Goal: Task Accomplishment & Management: Use online tool/utility

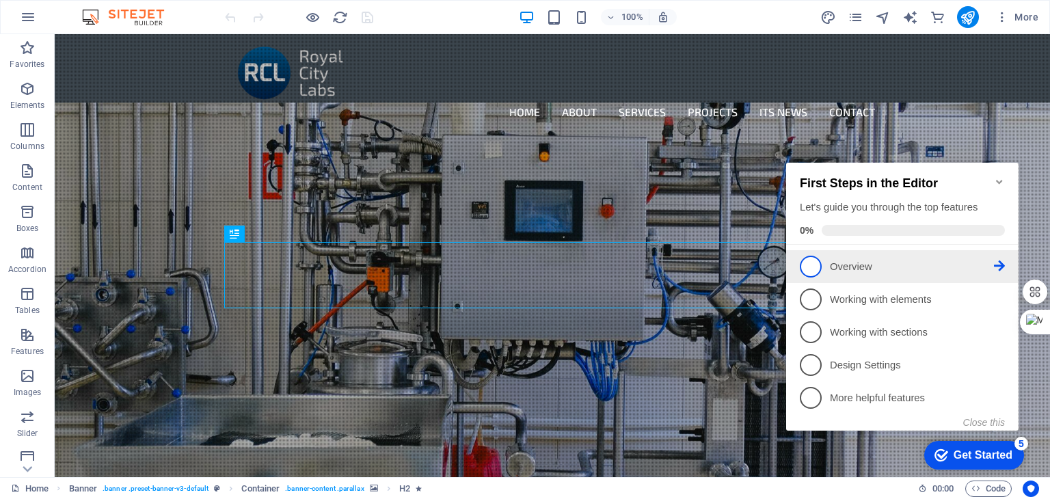
click at [809, 260] on span "1" at bounding box center [811, 267] width 22 height 22
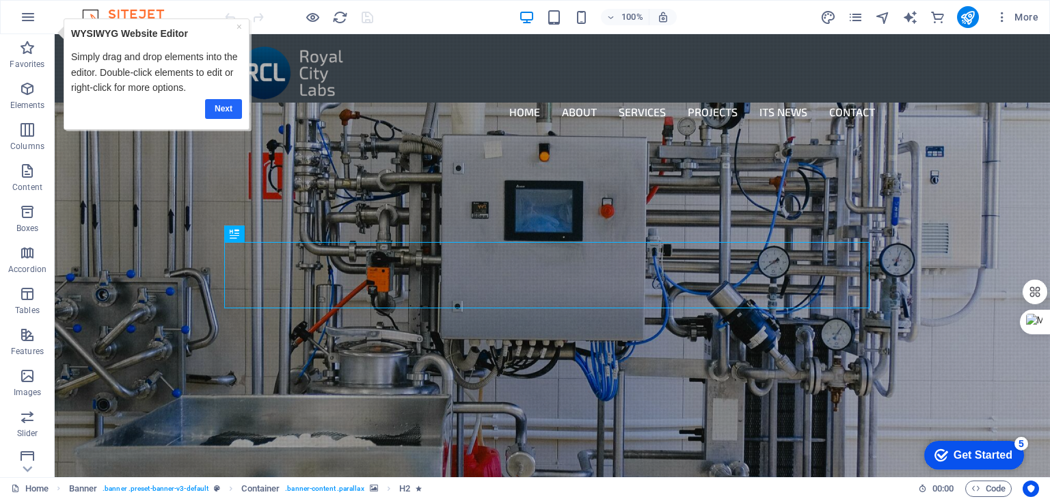
click at [220, 107] on link "Next" at bounding box center [223, 108] width 37 height 20
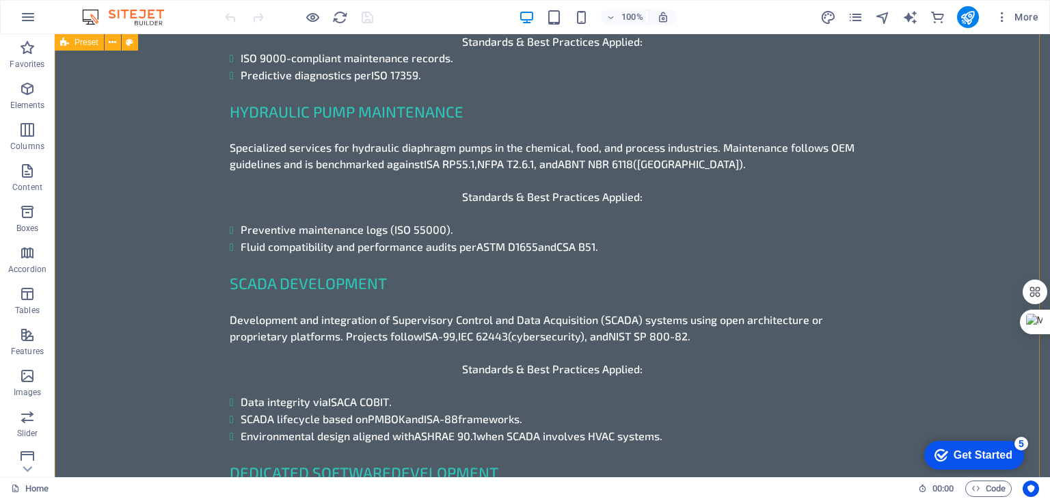
scroll to position [2255, 0]
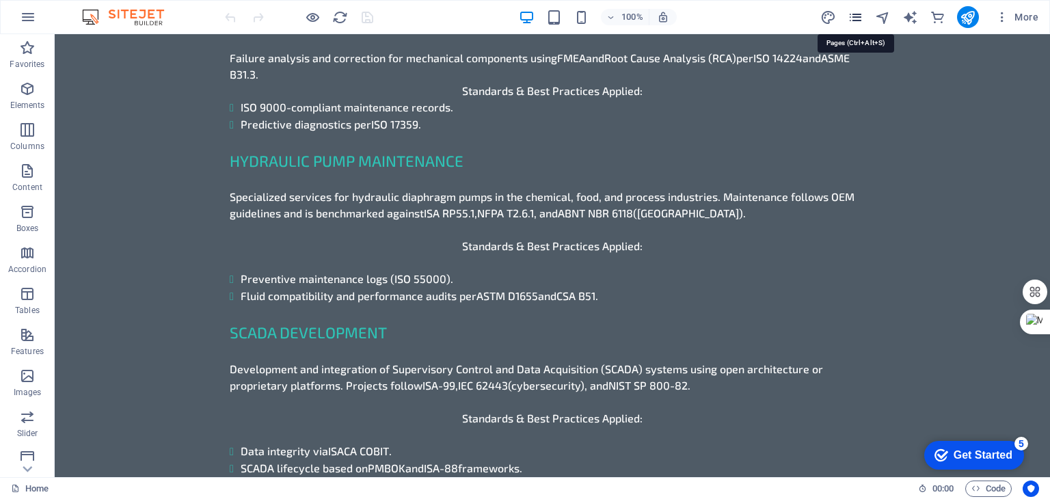
click at [855, 17] on icon "pages" at bounding box center [855, 18] width 16 height 16
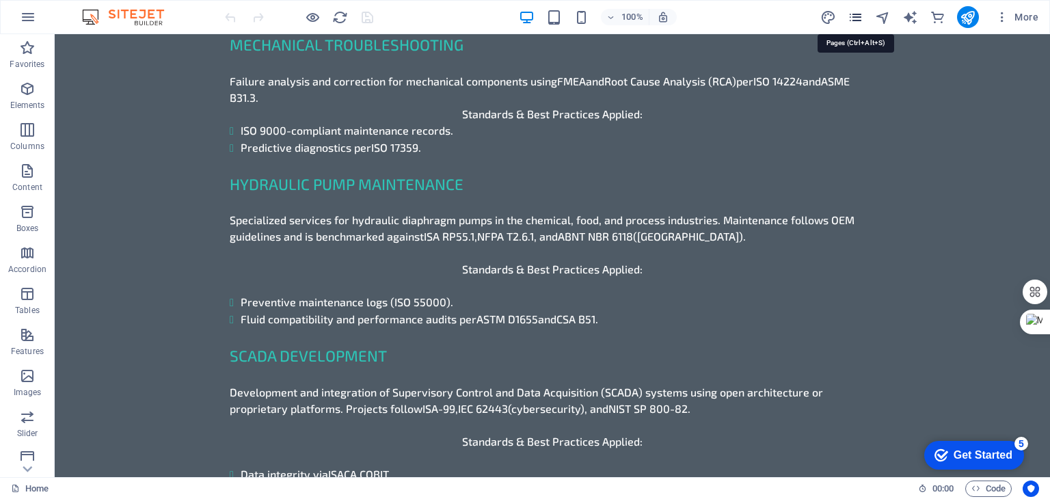
scroll to position [2278, 0]
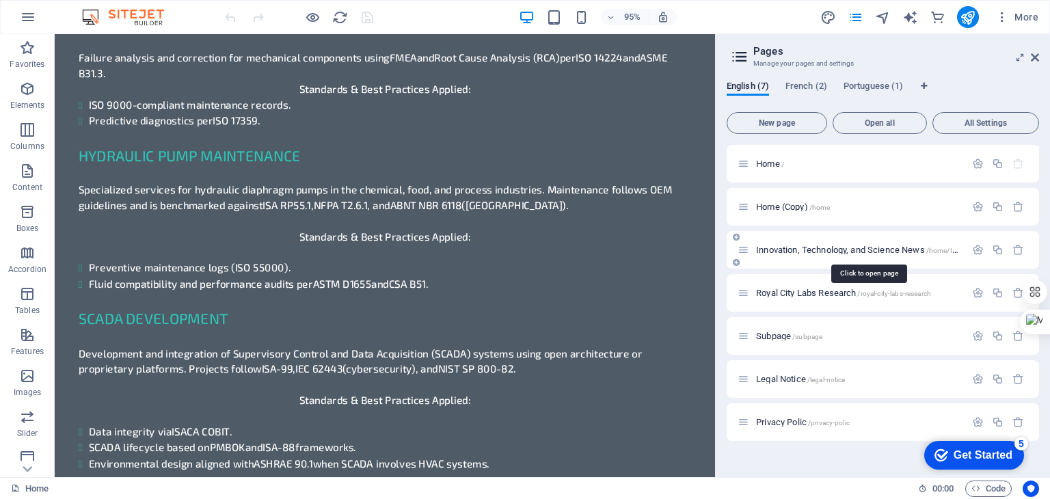
click at [837, 250] on span "Innovation, Technology, and Science News /home/Innovation" at bounding box center [870, 250] width 228 height 10
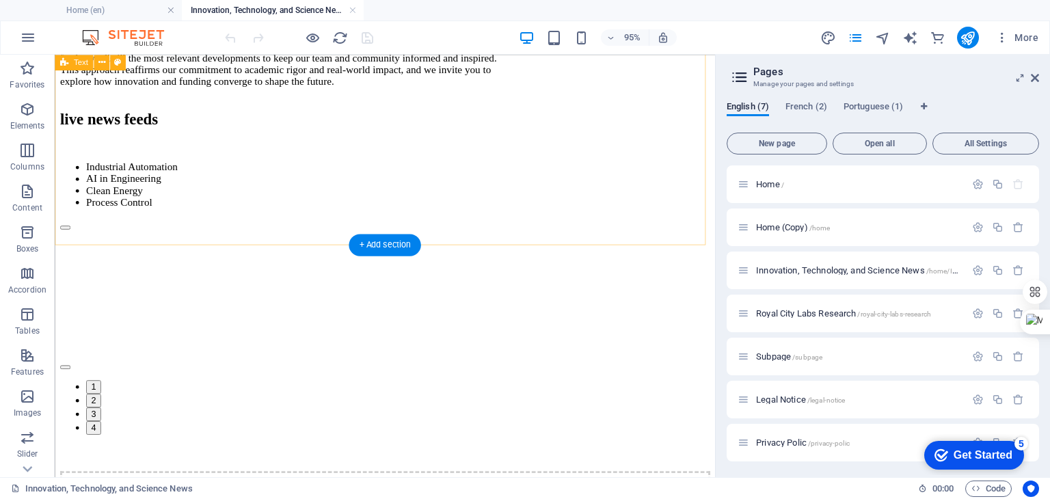
scroll to position [752, 0]
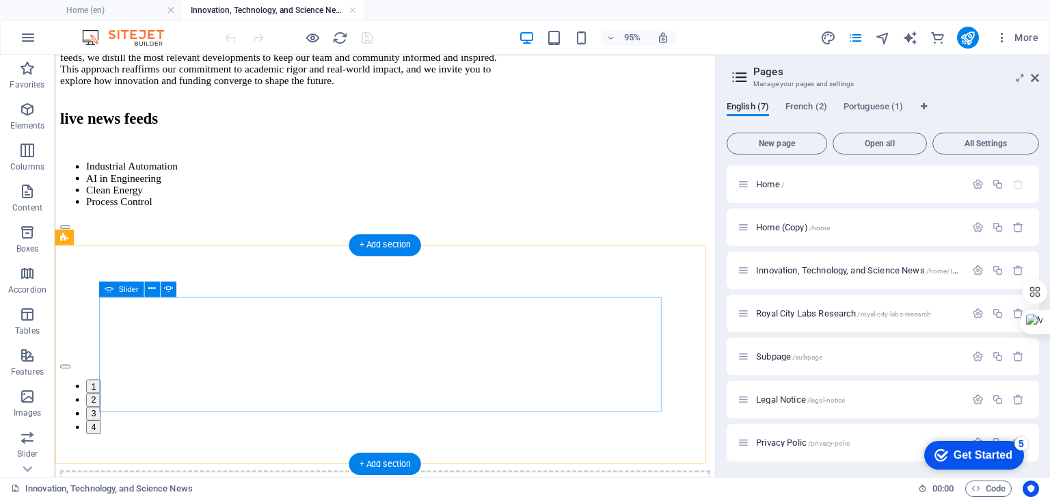
click at [103, 411] on button "1" at bounding box center [95, 403] width 16 height 14
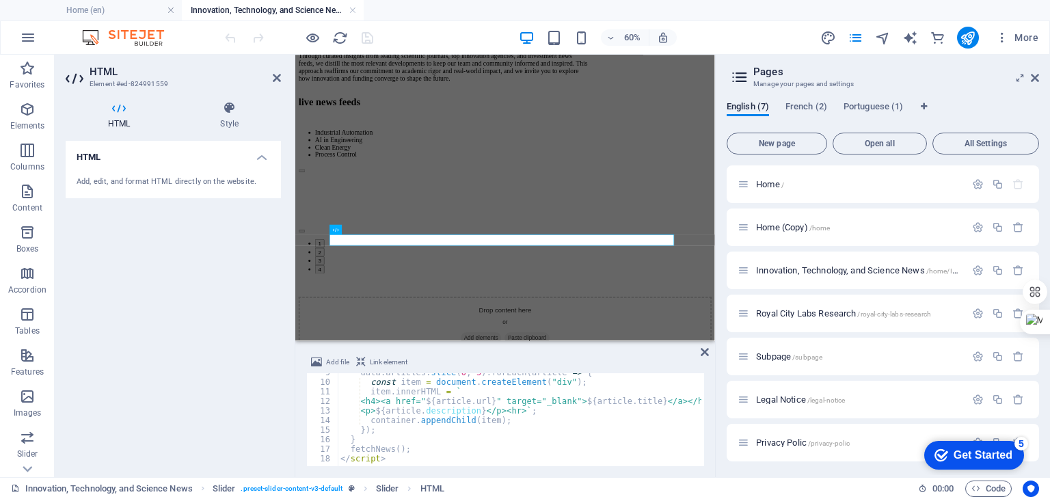
scroll to position [82, 0]
click at [539, 435] on div "data . articles . slice ( 0 , 5 ) . forEach ( article => { const item = documen…" at bounding box center [647, 422] width 618 height 109
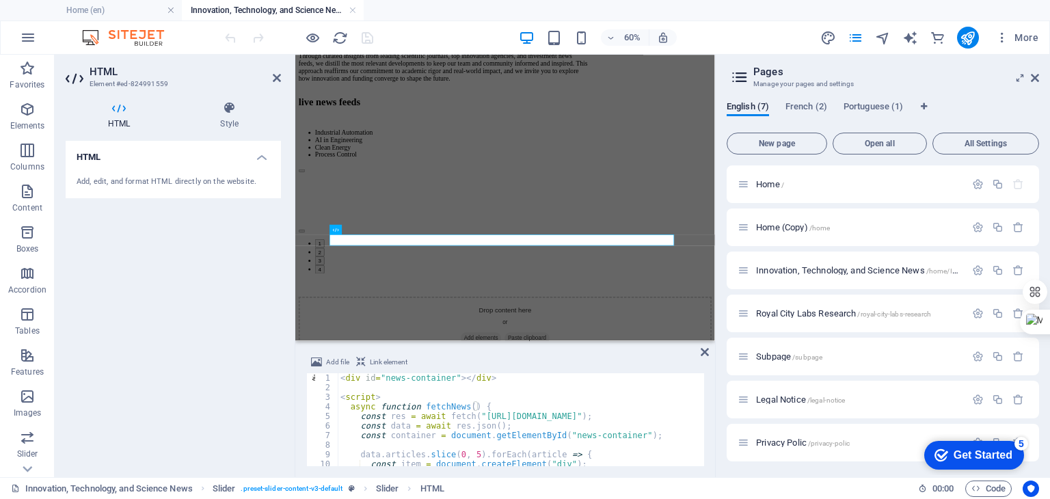
scroll to position [0, 0]
click at [355, 403] on div "< div id = "news-container" > </ div > < script > async function fetchNews ( ) …" at bounding box center [647, 427] width 618 height 109
type textarea "async function fetchNews() {"
click at [353, 386] on div "< div id = "news-container" > </ div > < script > async function fetchNews ( ) …" at bounding box center [647, 427] width 618 height 109
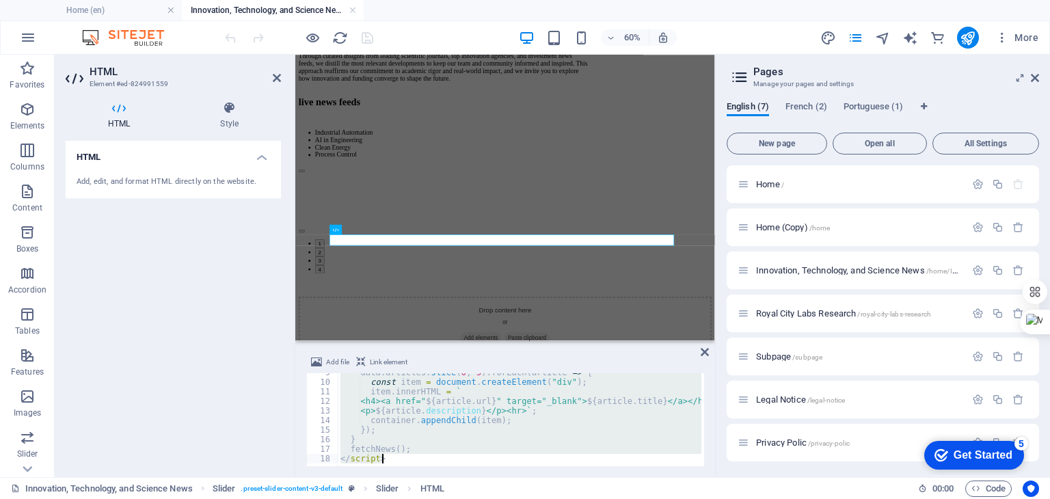
scroll to position [82, 0]
drag, startPoint x: 340, startPoint y: 377, endPoint x: 435, endPoint y: 487, distance: 145.3
click at [435, 477] on section "Favorites Elements Columns Content Boxes Accordion Tables Features Images Slide…" at bounding box center [357, 266] width 715 height 422
type textarea "fetchNews(); </script>"
click at [199, 242] on div "HTML Add, edit, and format HTML directly on the website." at bounding box center [173, 303] width 215 height 325
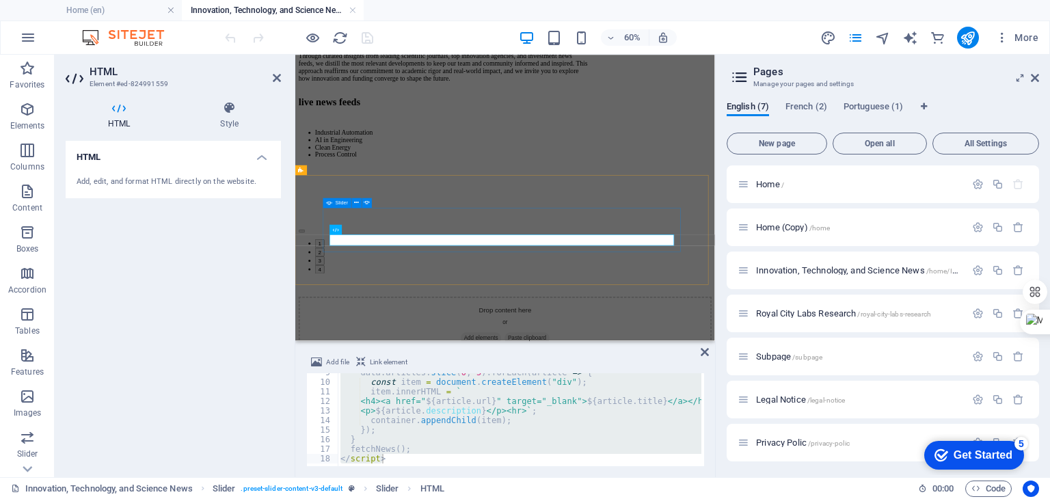
click at [344, 391] on button "2" at bounding box center [336, 384] width 16 height 14
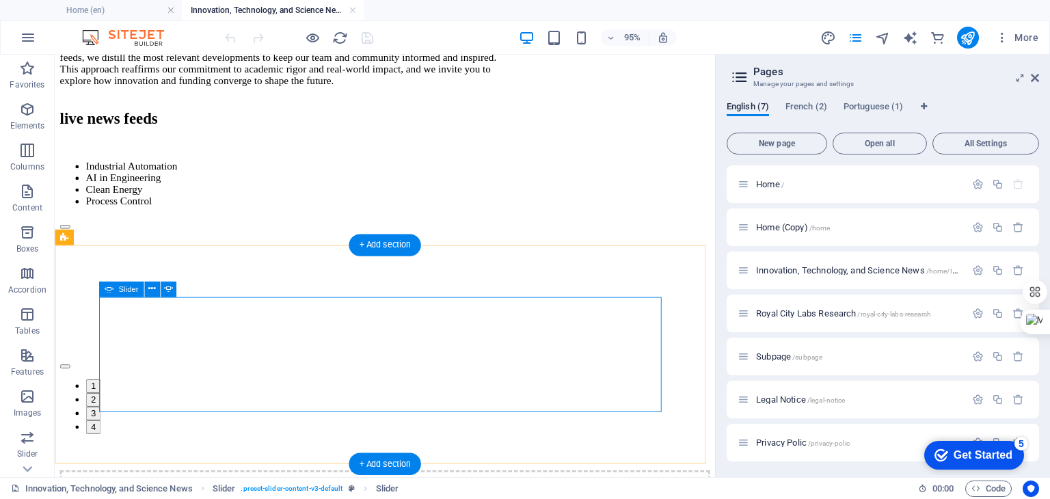
click at [103, 411] on button "1" at bounding box center [95, 403] width 16 height 14
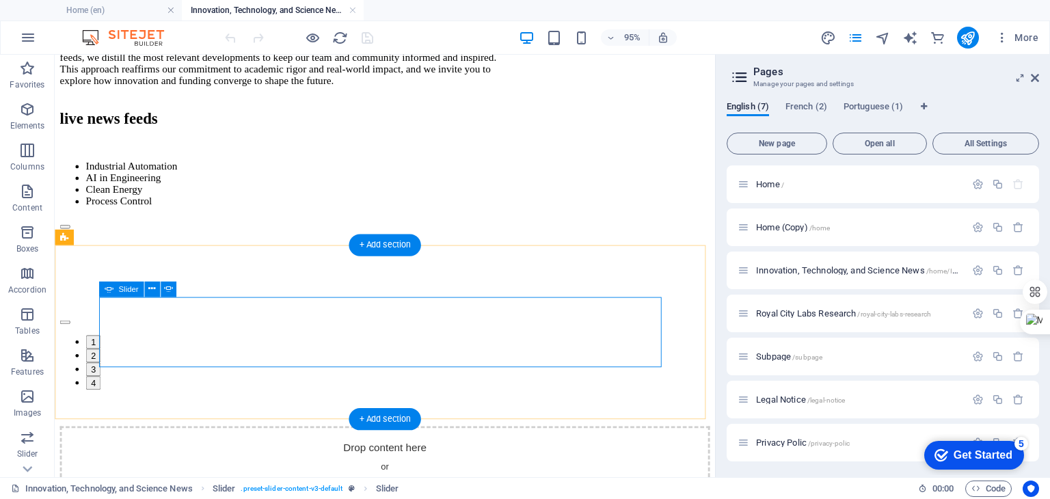
click at [103, 379] on button "2" at bounding box center [95, 371] width 16 height 14
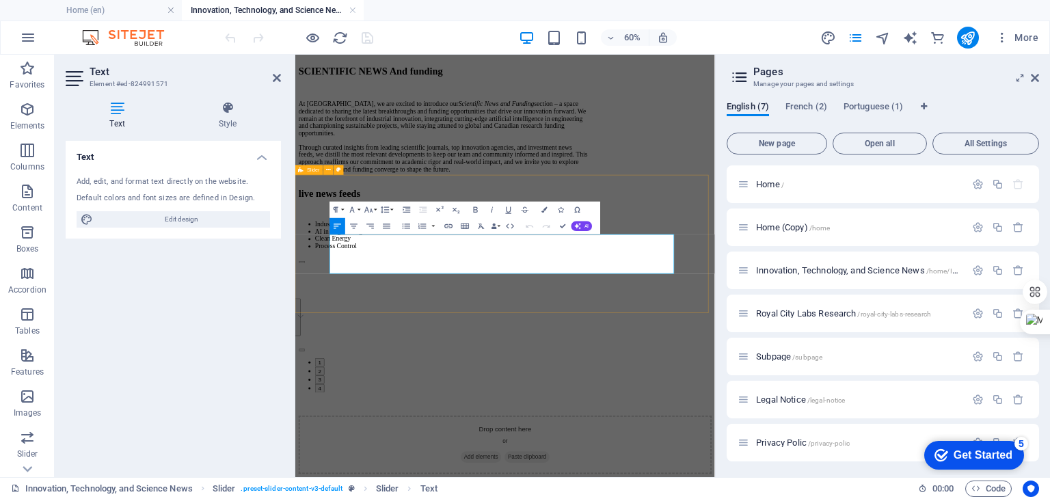
drag, startPoint x: 528, startPoint y: 408, endPoint x: 295, endPoint y: 337, distance: 244.3
click at [301, 391] on div "process control Industrial automation AI in Engineering Lorem ipsum dolor sit a…" at bounding box center [645, 505] width 688 height 228
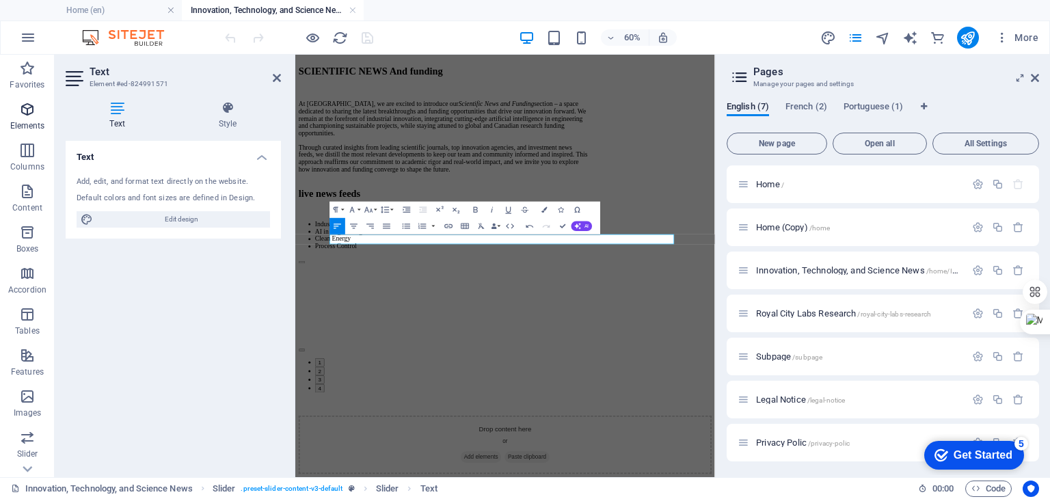
click at [27, 113] on icon "button" at bounding box center [27, 109] width 16 height 16
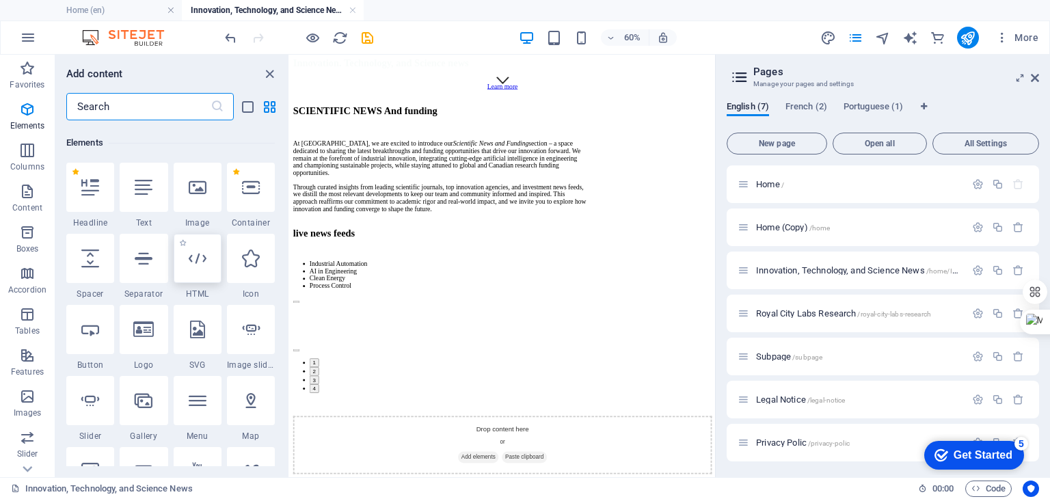
scroll to position [77, 0]
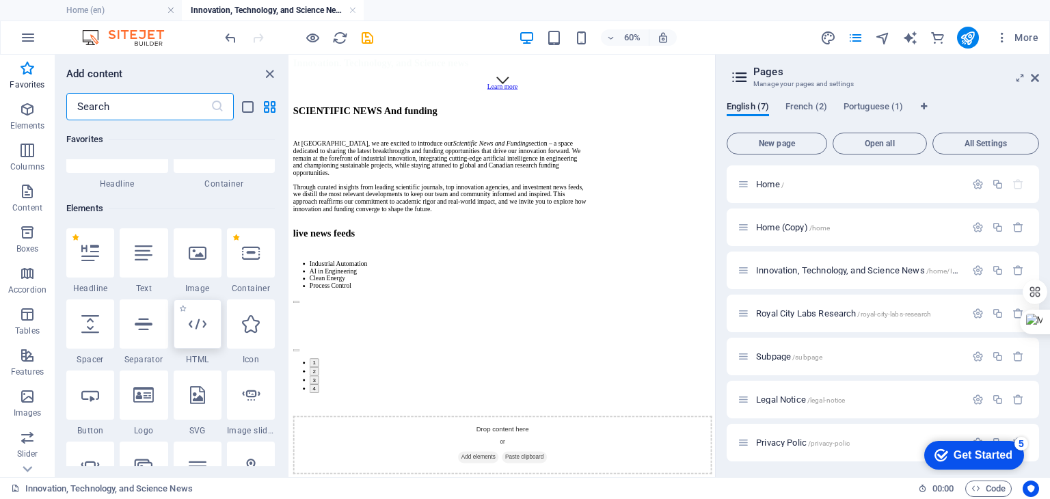
click at [198, 318] on icon at bounding box center [198, 324] width 18 height 18
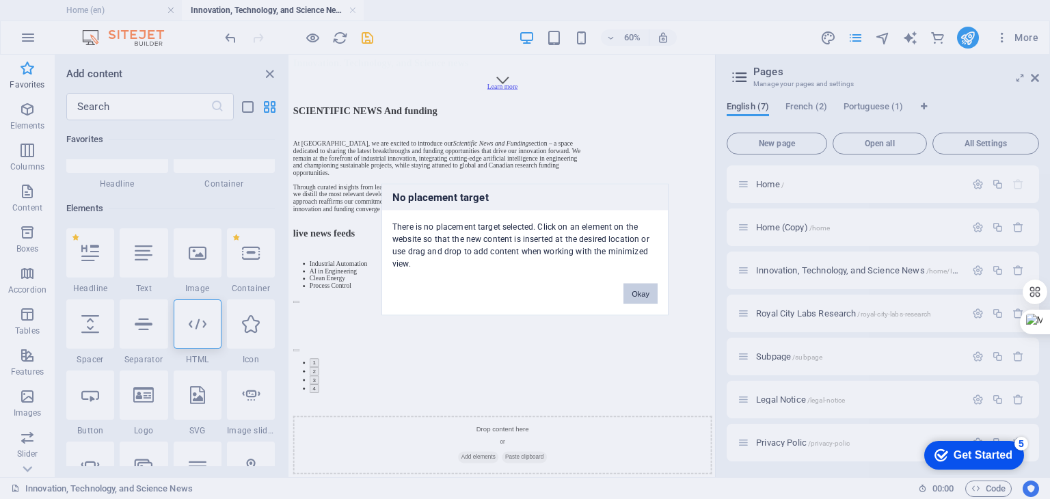
click at [639, 293] on button "Okay" at bounding box center [640, 294] width 34 height 21
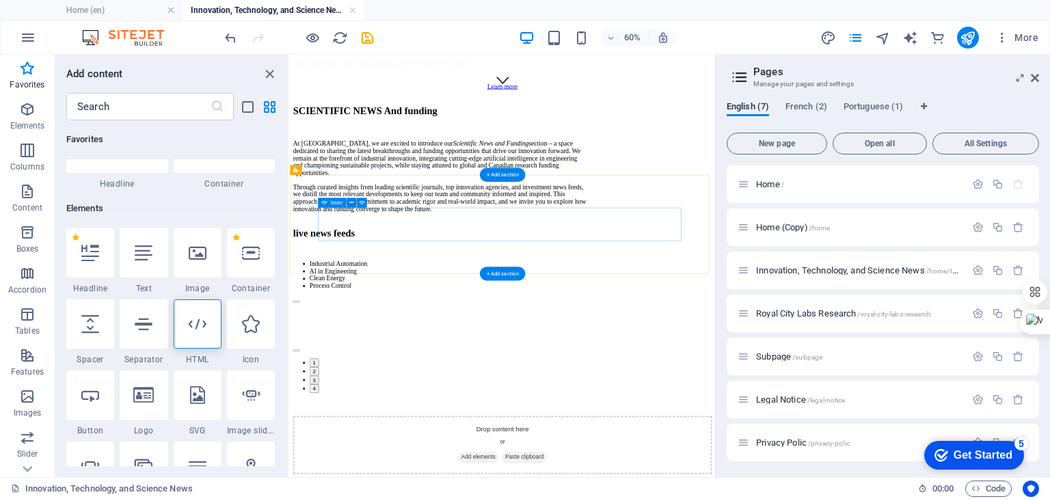
select select "ms"
select select "s"
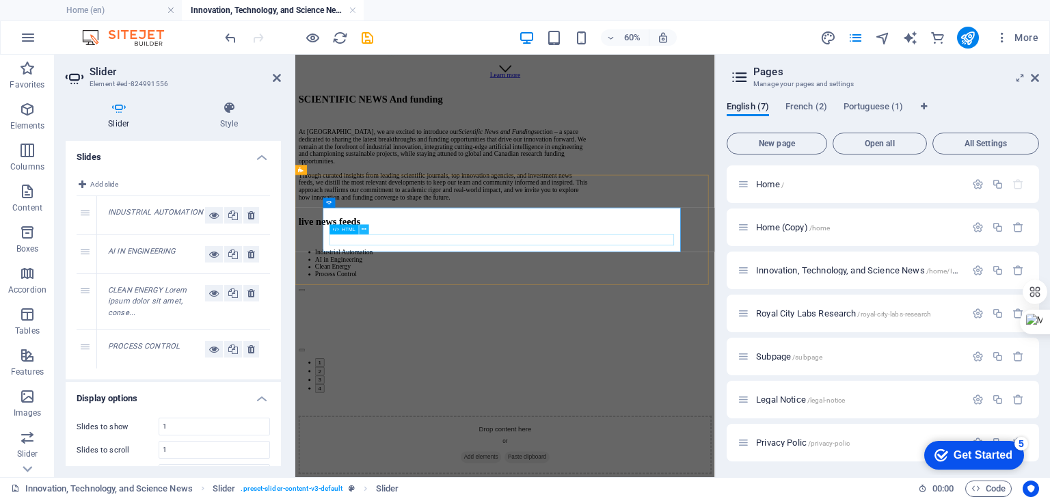
click at [364, 228] on icon at bounding box center [364, 229] width 5 height 9
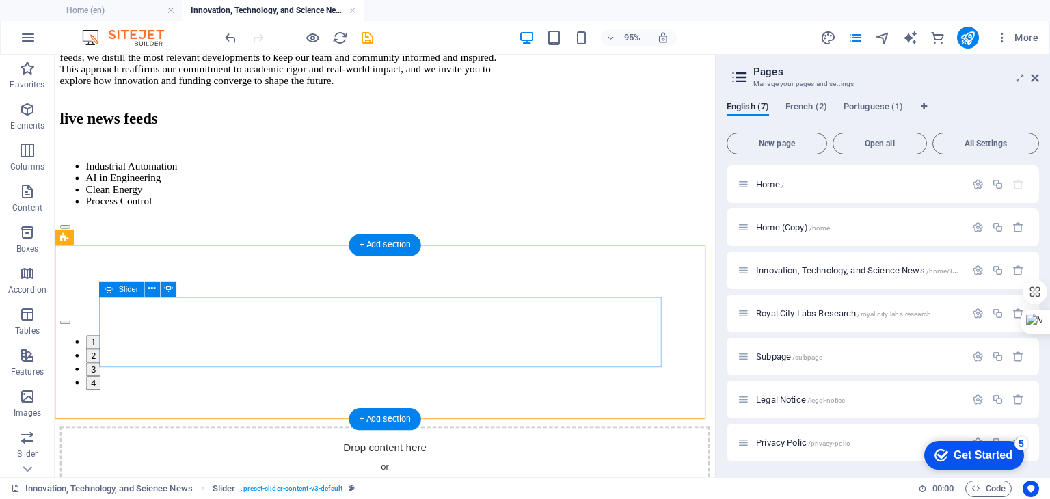
click at [103, 379] on button "2" at bounding box center [95, 371] width 16 height 14
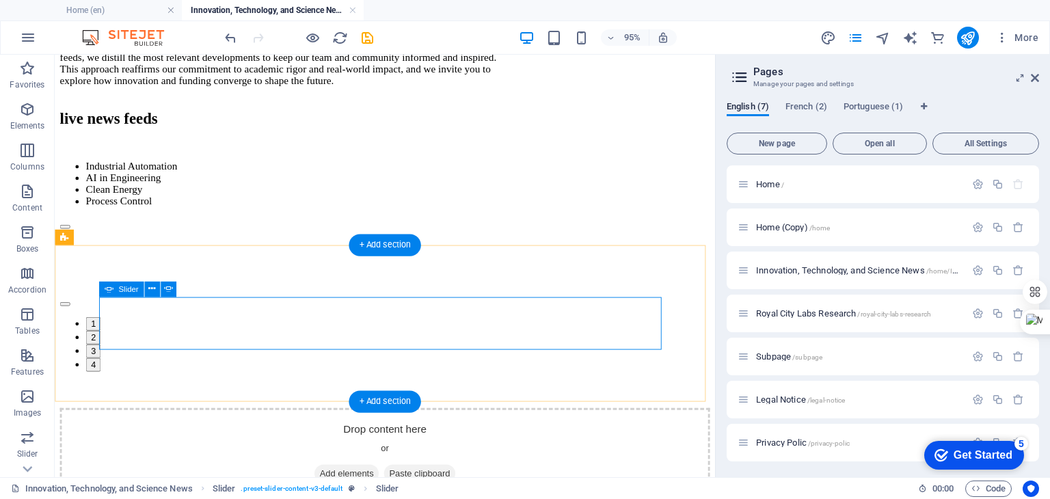
click at [147, 357] on div "process control Industrial automation AI in Engineering Clean energy Lorem ipsu…" at bounding box center [402, 307] width 684 height 162
click at [124, 355] on div "process control Industrial automation AI in Engineering Clean energy Lorem ipsu…" at bounding box center [402, 307] width 684 height 162
select select "ms"
select select "s"
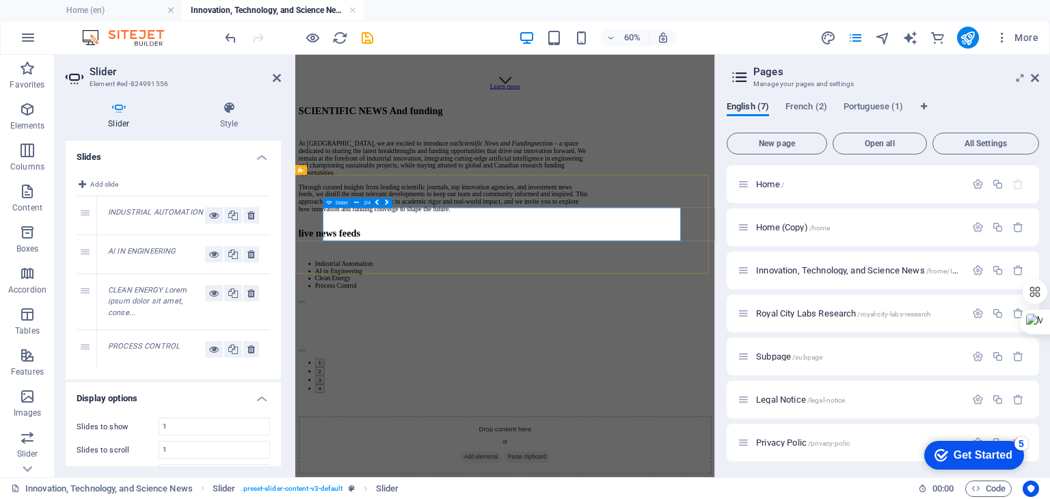
click at [29, 113] on icon "button" at bounding box center [27, 109] width 16 height 16
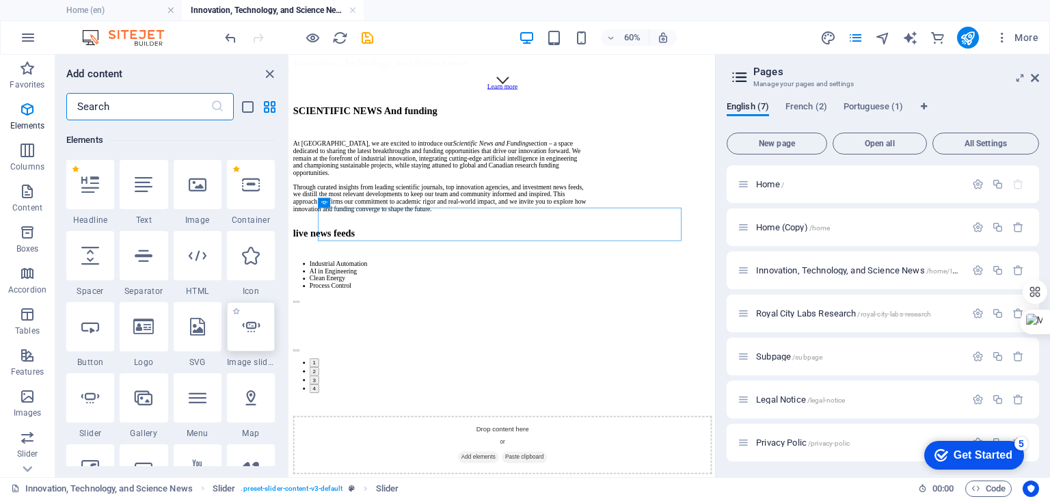
scroll to position [145, 0]
click at [191, 257] on icon at bounding box center [198, 256] width 18 height 18
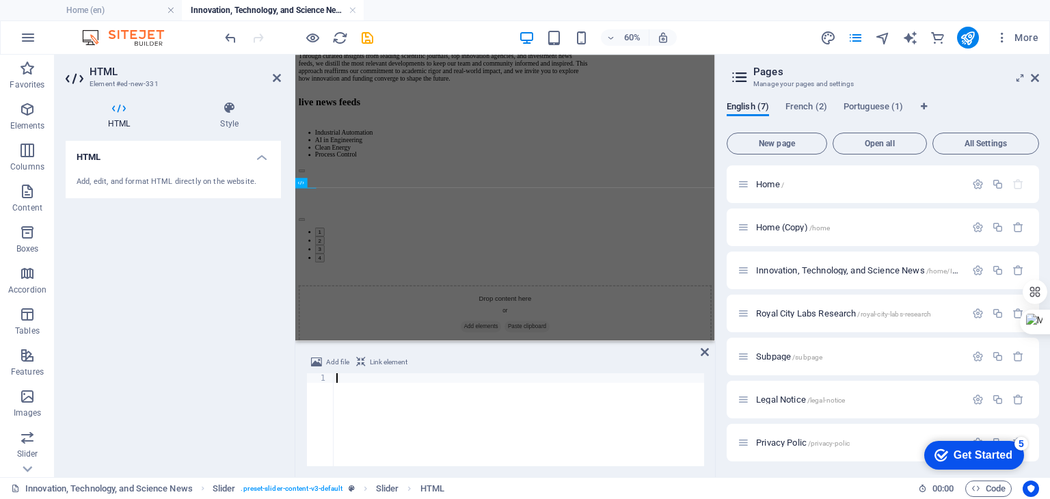
scroll to position [796, 0]
type textarea "</script>"
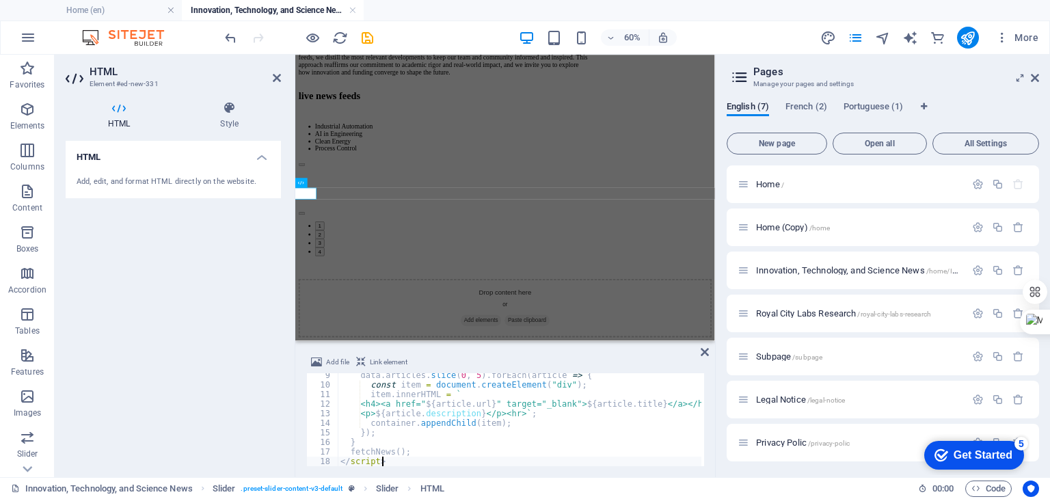
click at [243, 370] on div "HTML Add, edit, and format HTML directly on the website." at bounding box center [173, 303] width 215 height 325
click at [573, 323] on div "process control Industrial automation AI in Engineering Clean energy Lorem ipsu…" at bounding box center [645, 309] width 688 height 162
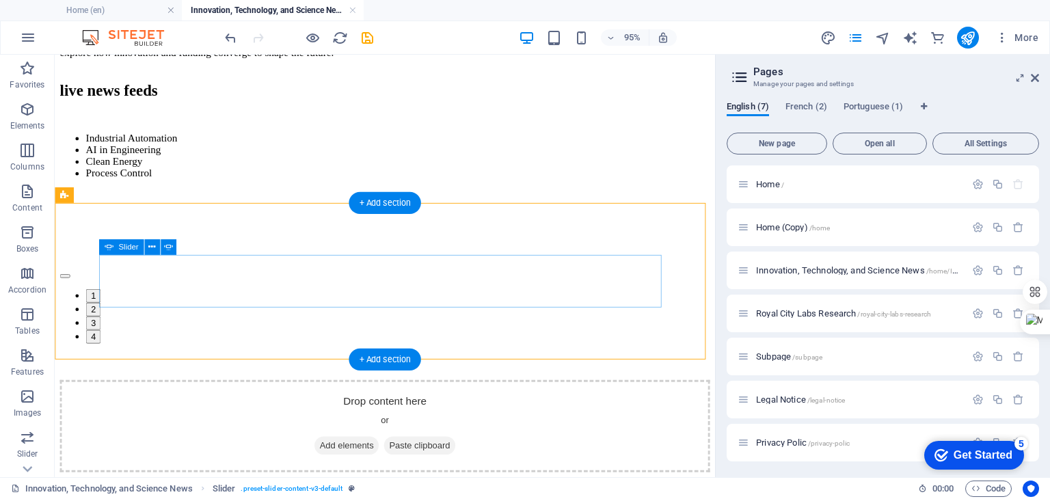
click at [328, 313] on div "process control Industrial automation AI in Engineering Clean energy Lorem ipsu…" at bounding box center [402, 278] width 684 height 162
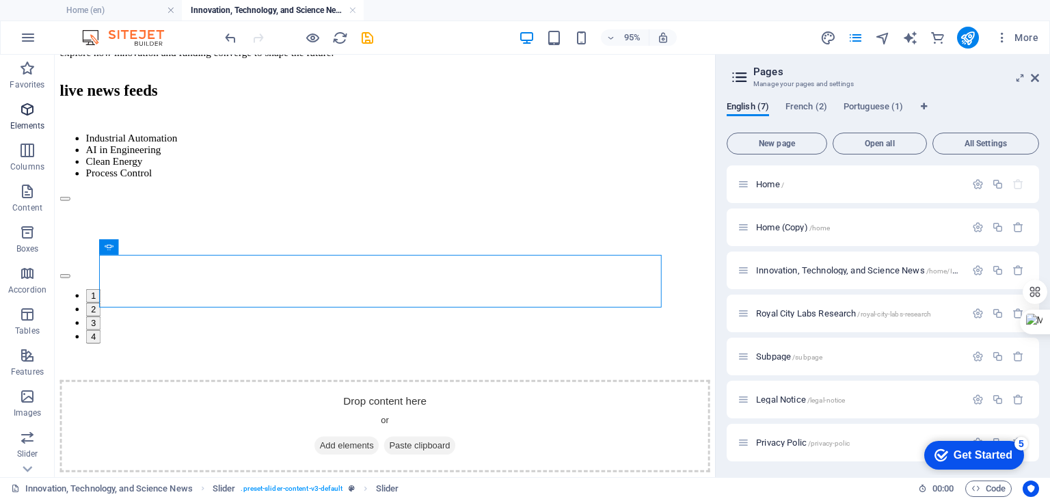
click at [25, 115] on icon "button" at bounding box center [27, 109] width 16 height 16
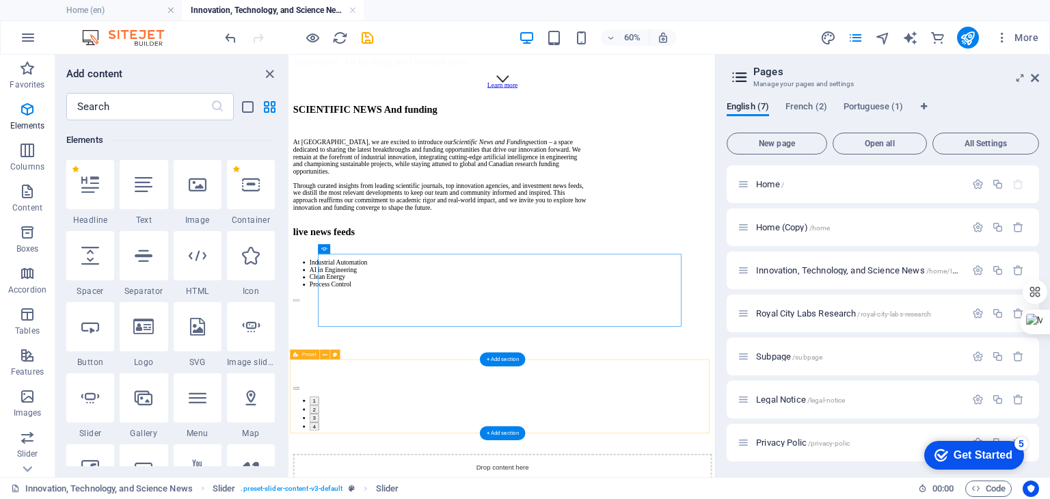
scroll to position [686, 0]
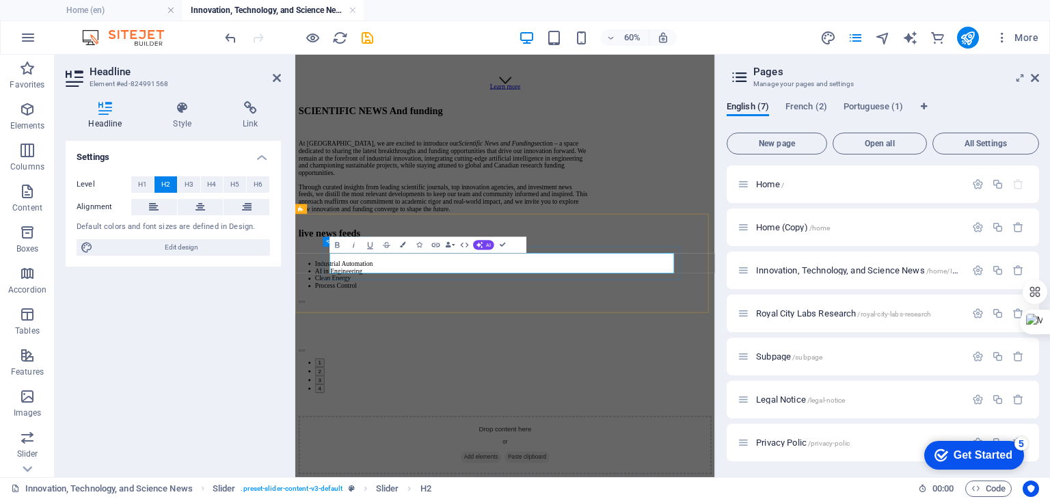
drag, startPoint x: 513, startPoint y: 421, endPoint x: 685, endPoint y: 285, distance: 219.5
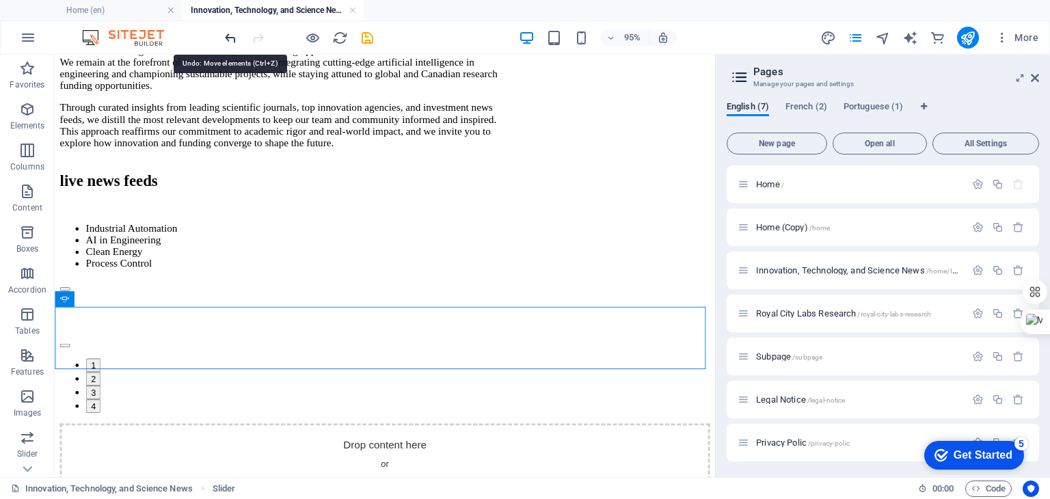
click at [232, 39] on icon "undo" at bounding box center [231, 38] width 16 height 16
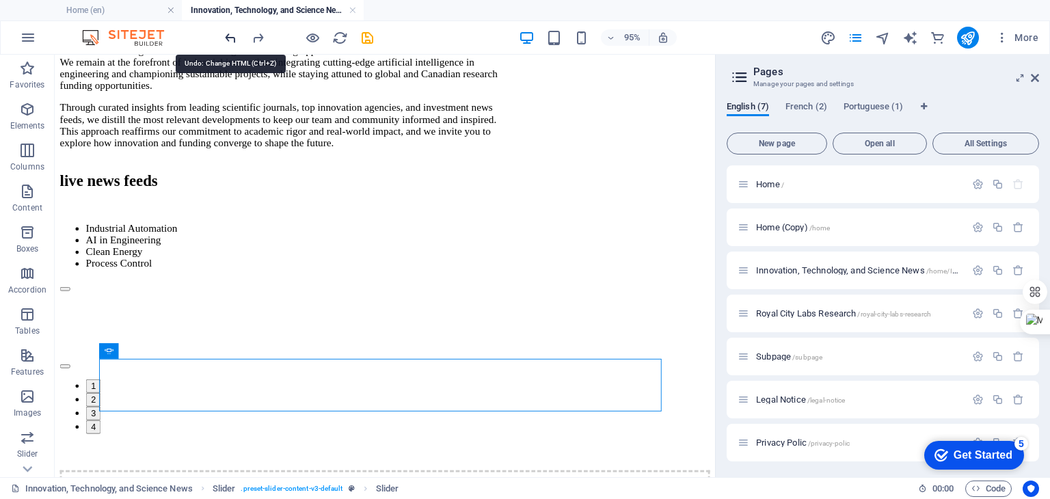
click at [232, 39] on icon "undo" at bounding box center [231, 38] width 16 height 16
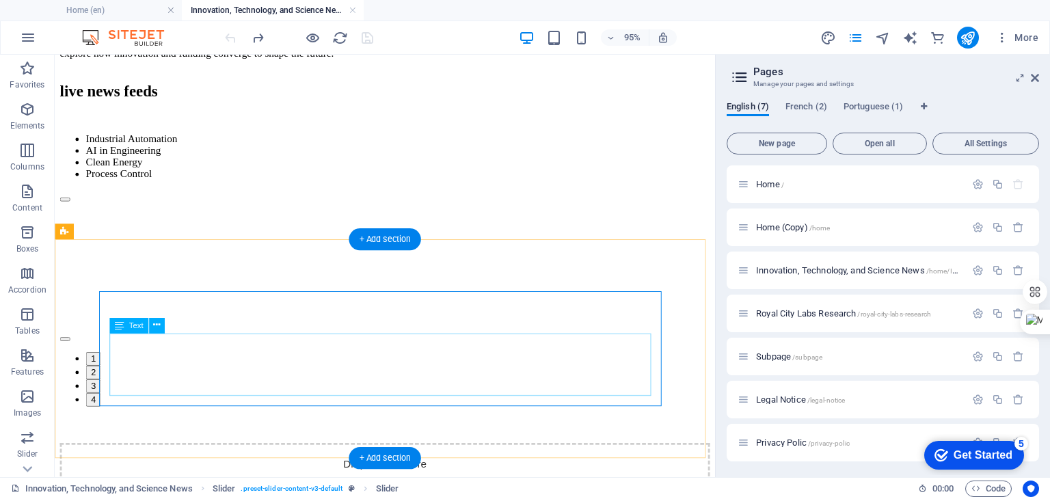
scroll to position [823, 0]
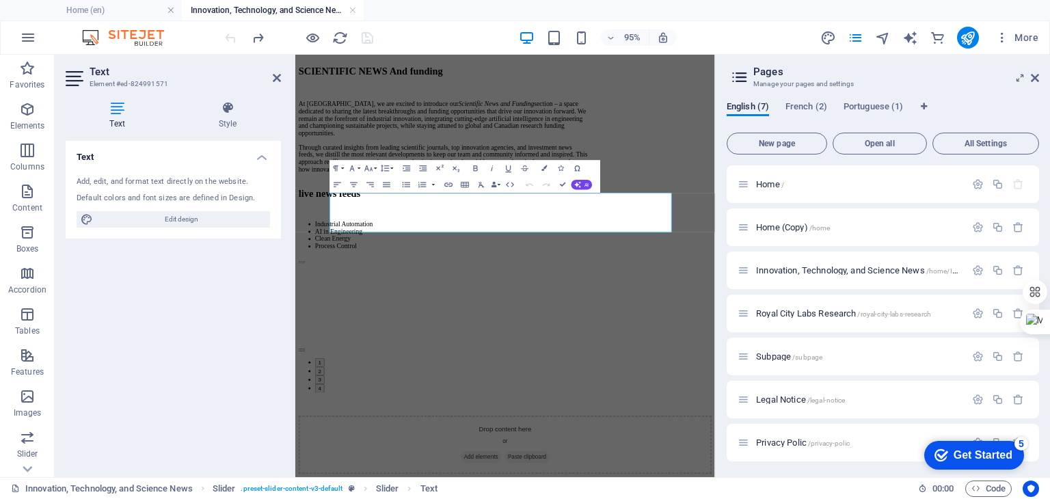
scroll to position [820, 0]
drag, startPoint x: 524, startPoint y: 348, endPoint x: 353, endPoint y: 302, distance: 176.2
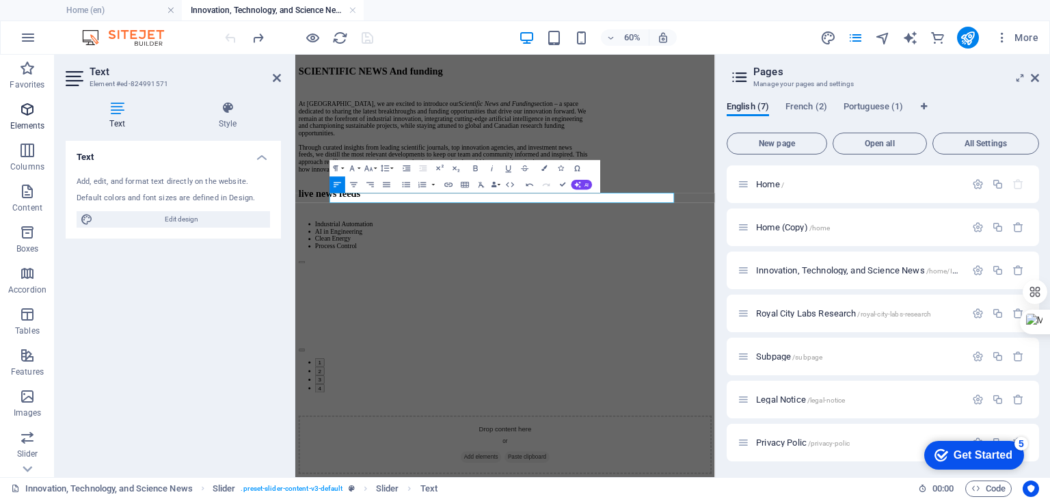
click at [29, 113] on icon "button" at bounding box center [27, 109] width 16 height 16
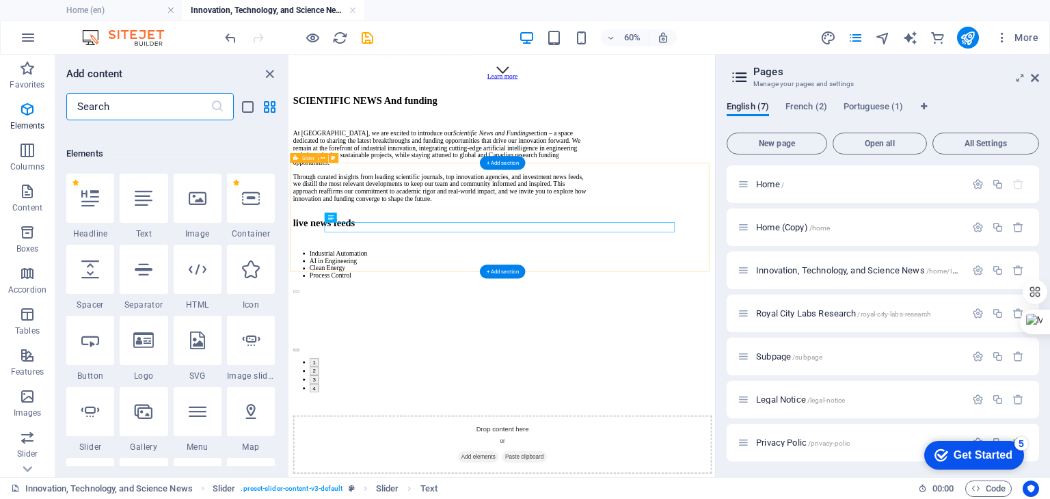
scroll to position [145, 0]
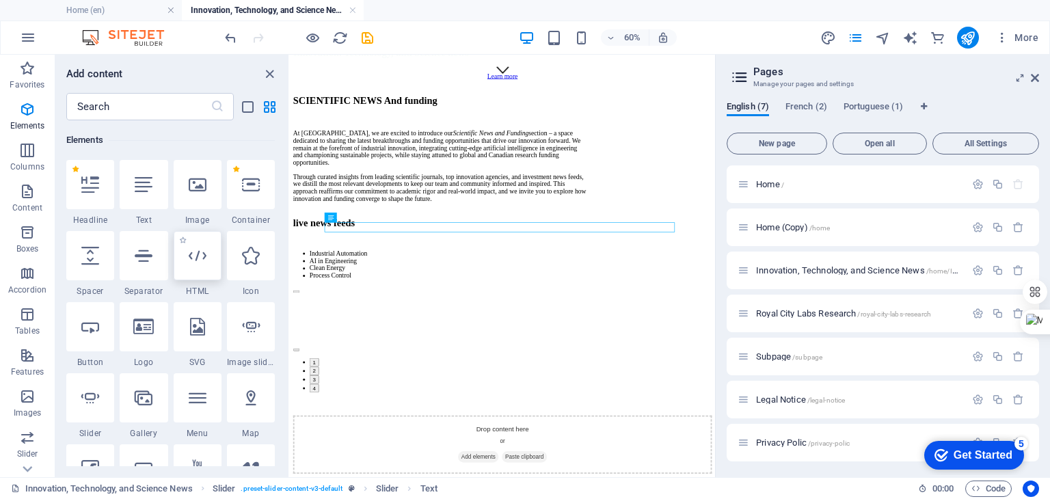
click at [201, 258] on icon at bounding box center [198, 256] width 18 height 18
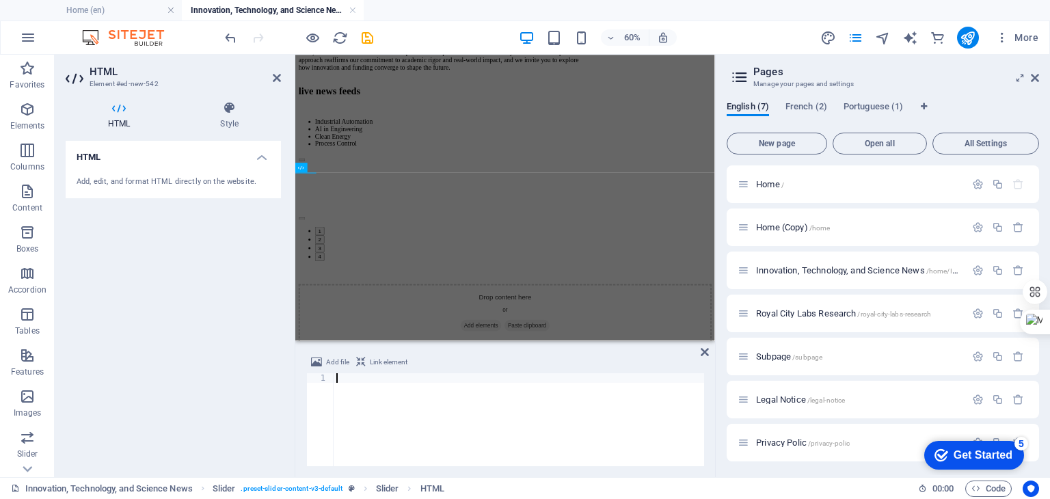
scroll to position [821, 0]
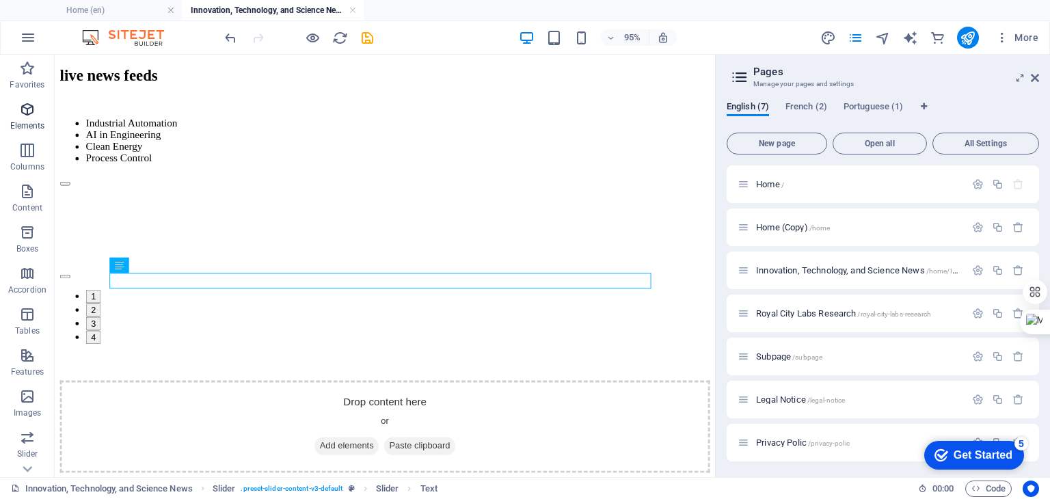
click at [25, 110] on icon "button" at bounding box center [27, 109] width 16 height 16
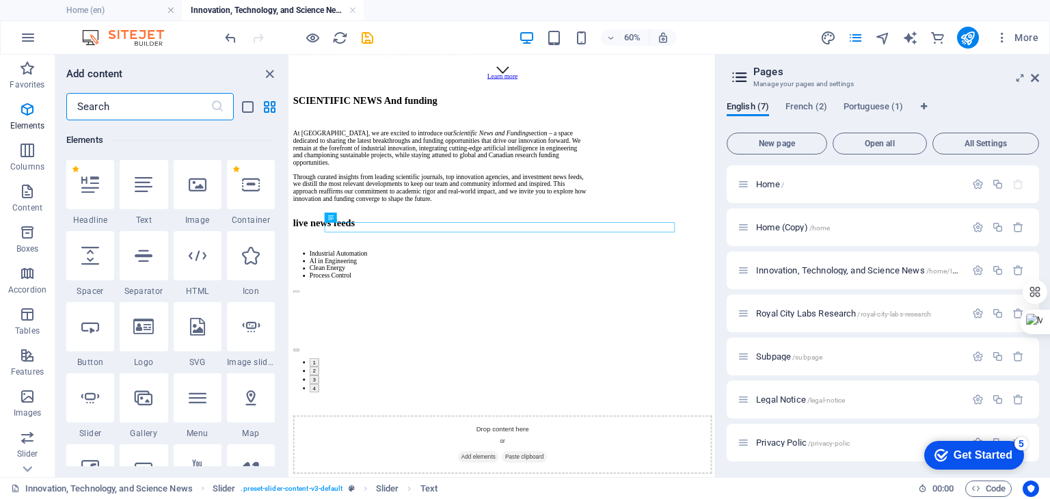
scroll to position [145, 0]
